Goal: Task Accomplishment & Management: Manage account settings

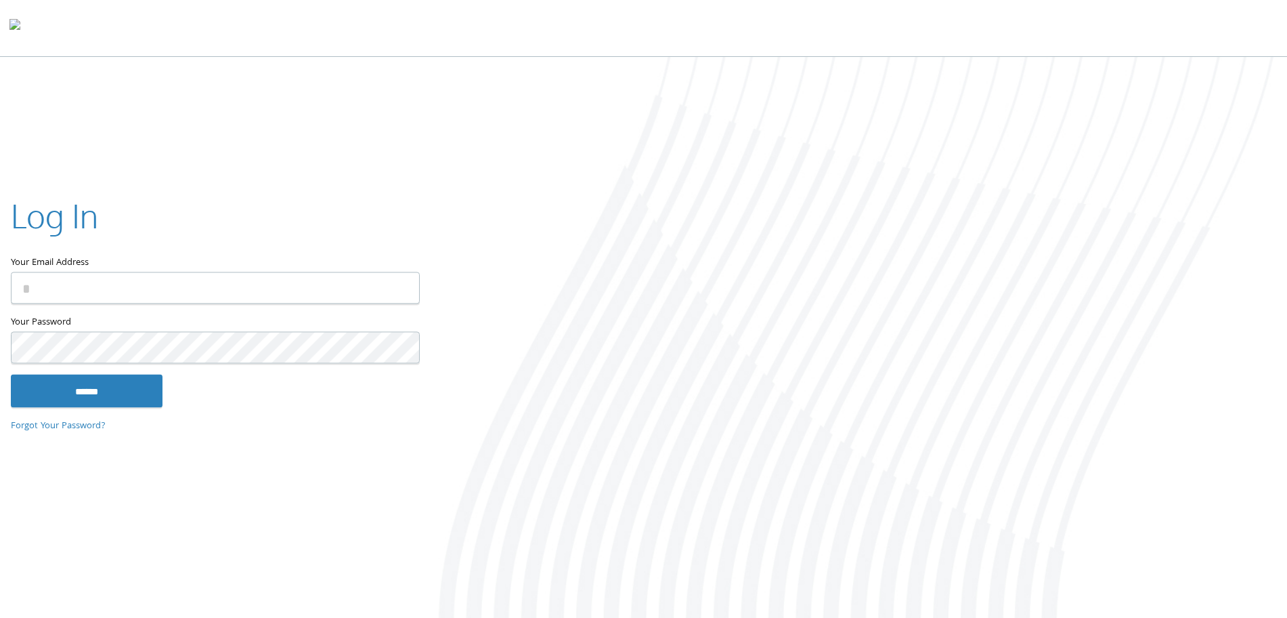
click at [175, 286] on input "Your Email Address" at bounding box center [215, 288] width 409 height 32
type input "**********"
click at [53, 391] on input "******" at bounding box center [87, 390] width 152 height 33
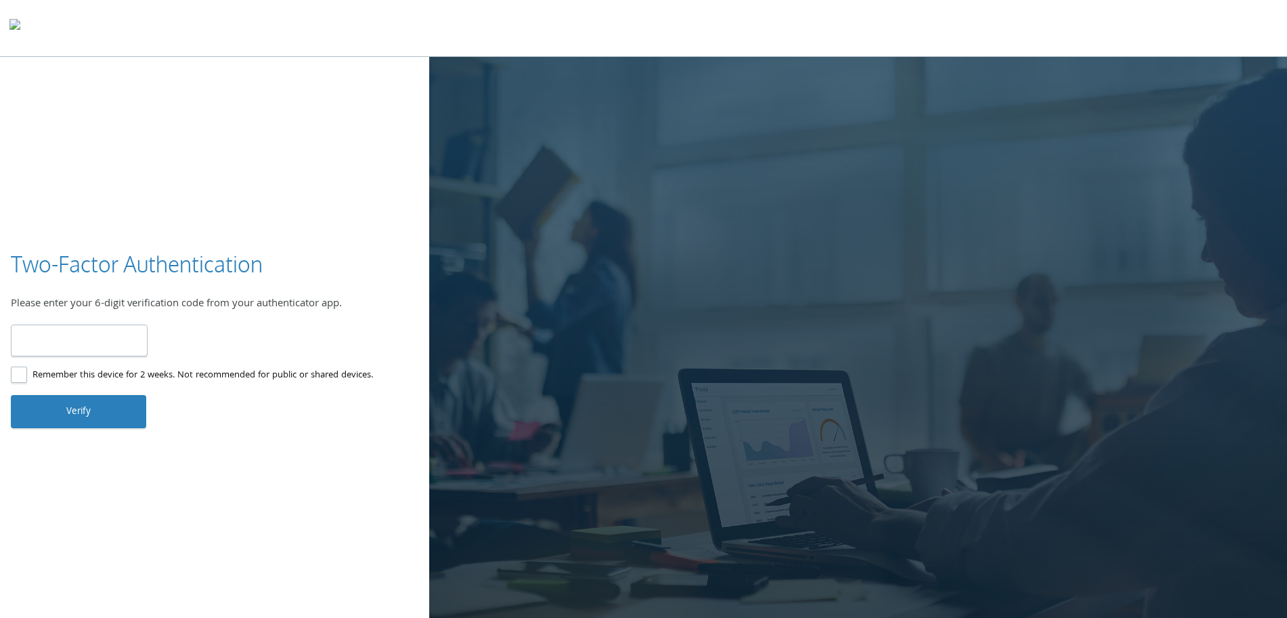
type input "******"
